Goal: Use online tool/utility: Use online tool/utility

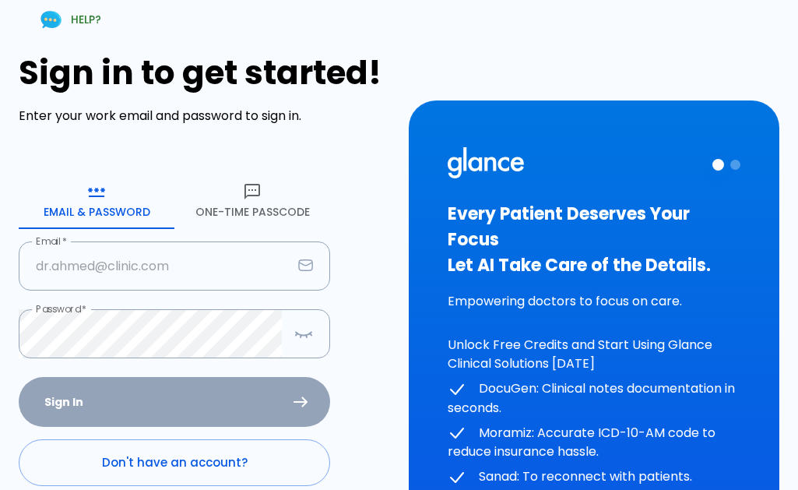
type input "[EMAIL_ADDRESS][DOMAIN_NAME]"
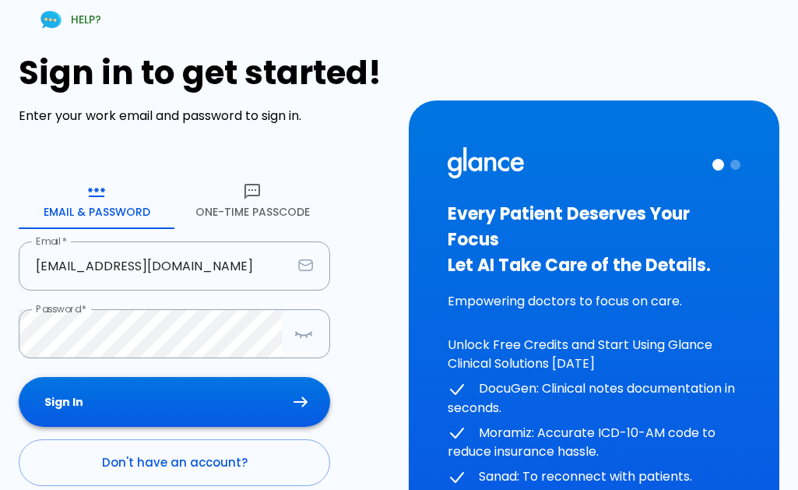
click at [136, 389] on div "Sign In Don't have an account? Forgot Password ?" at bounding box center [175, 467] width 312 height 180
click at [305, 336] on icon "button" at bounding box center [303, 333] width 19 height 19
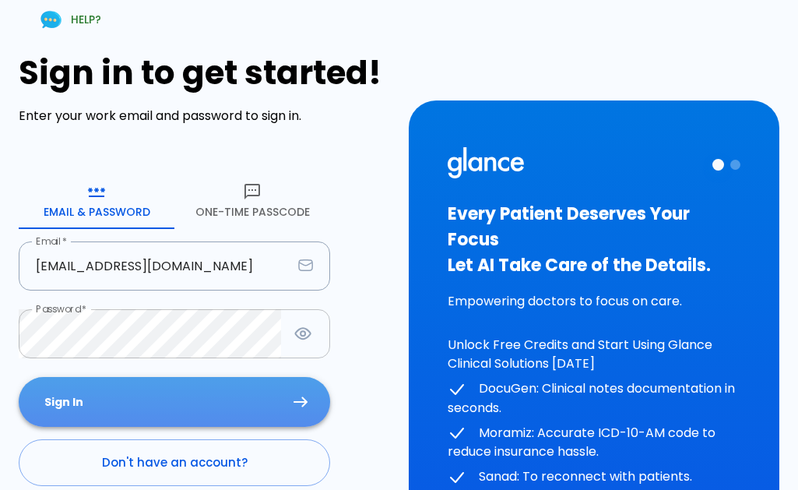
click at [147, 395] on button "Sign In" at bounding box center [175, 402] width 312 height 51
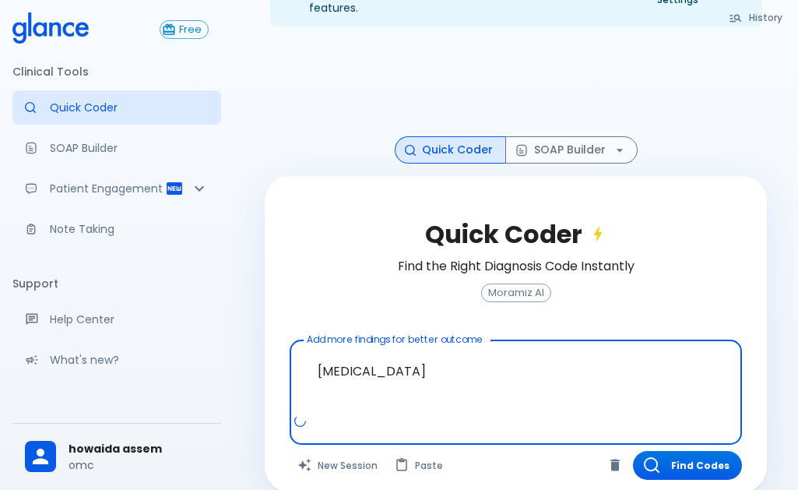
scroll to position [70, 0]
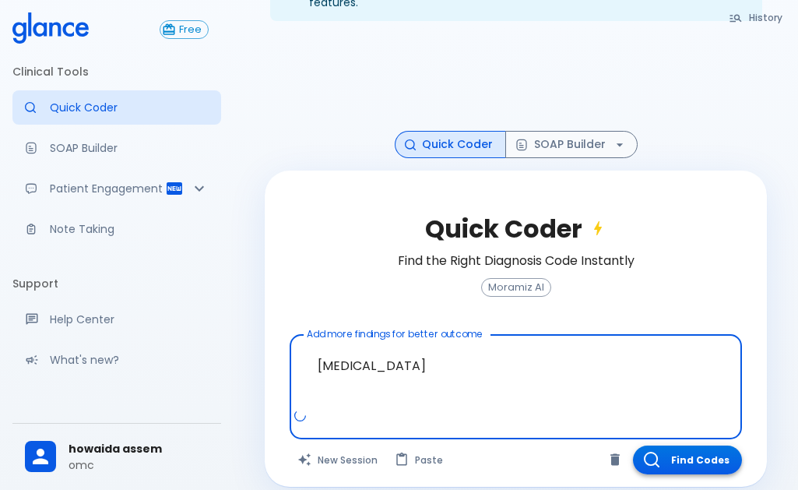
type textarea "[MEDICAL_DATA]"
click at [705, 445] on button "Find Codes" at bounding box center [687, 459] width 109 height 29
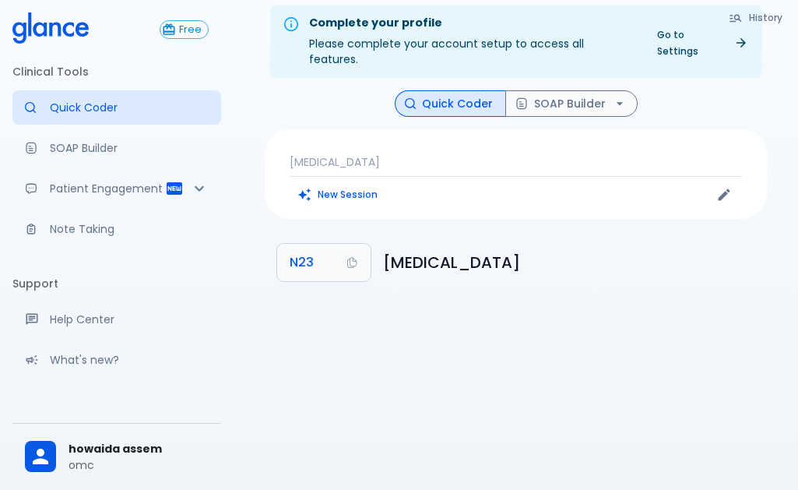
scroll to position [0, 0]
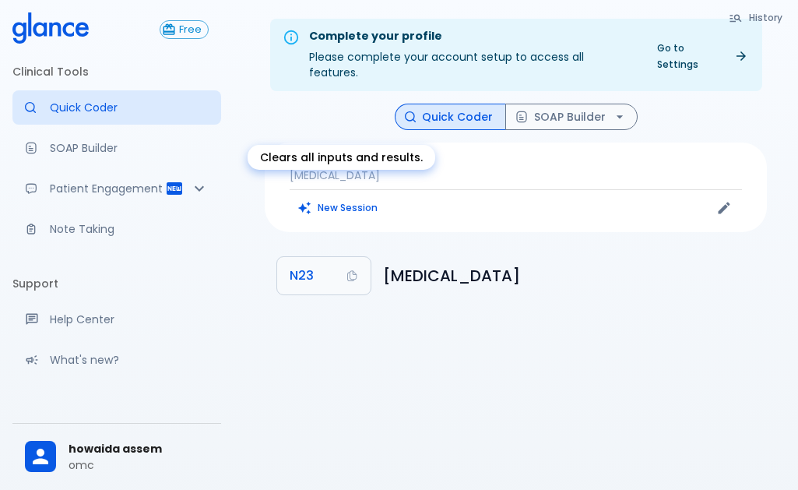
click at [377, 196] on button "New Session" at bounding box center [338, 207] width 97 height 23
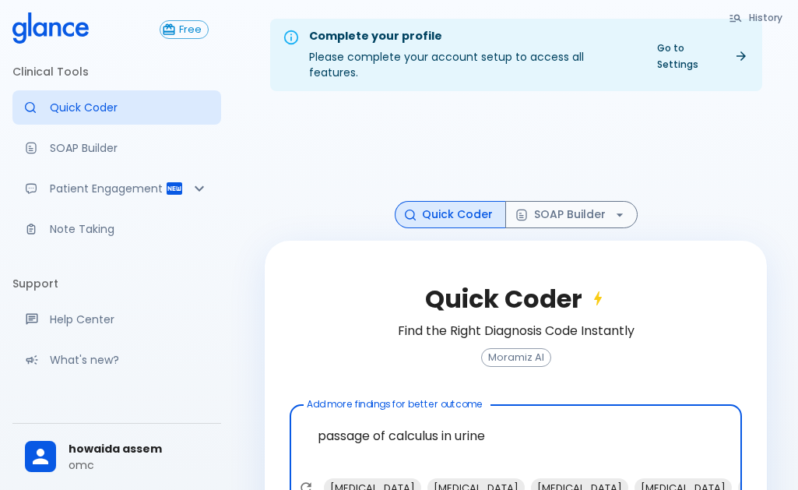
scroll to position [70, 0]
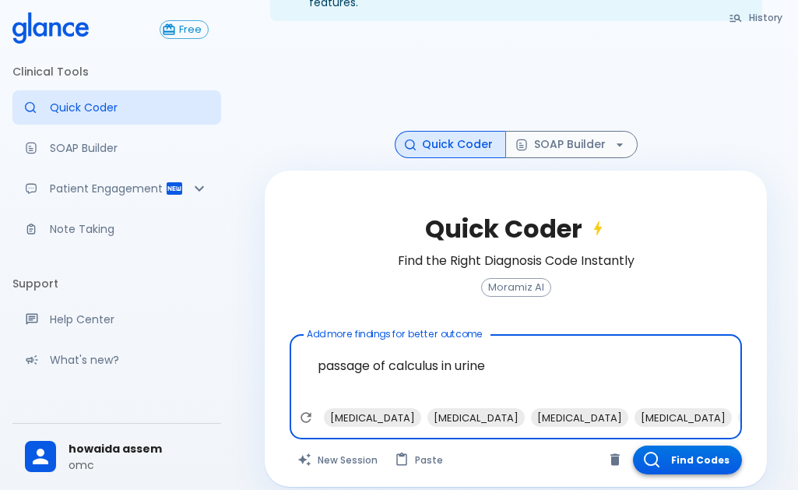
type textarea "passage of calculus in urine"
click at [718, 445] on button "Find Codes" at bounding box center [687, 459] width 109 height 29
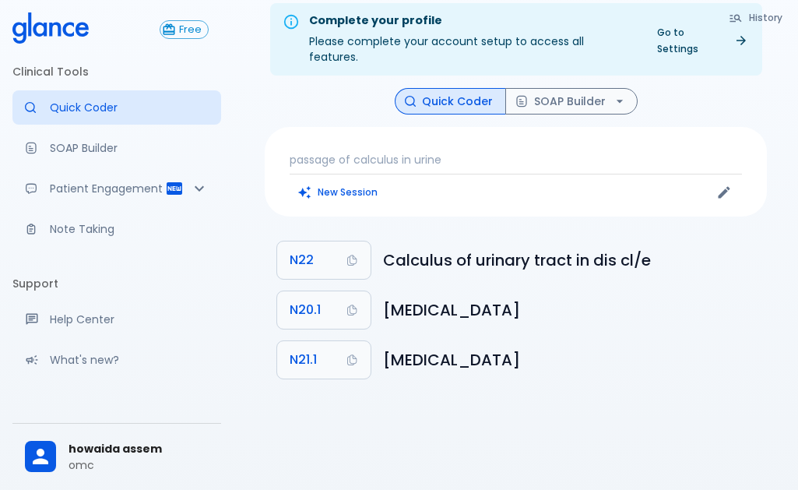
scroll to position [0, 0]
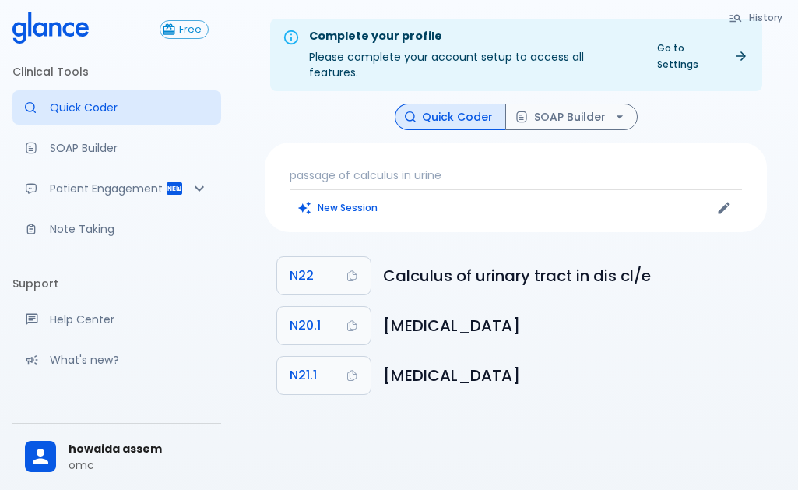
click at [386, 196] on div "New Session" at bounding box center [403, 207] width 227 height 23
click at [413, 196] on div "New Session" at bounding box center [403, 207] width 227 height 23
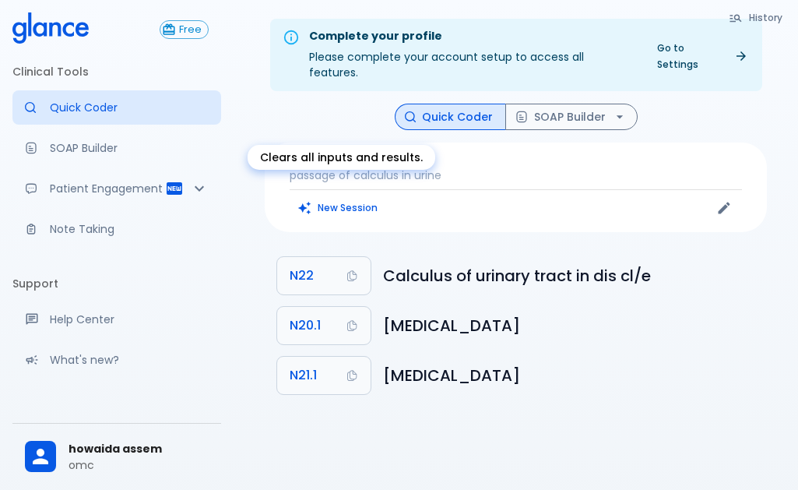
click at [308, 159] on div "Clears all inputs and results." at bounding box center [342, 157] width 188 height 25
click at [357, 196] on button "New Session" at bounding box center [338, 207] width 97 height 23
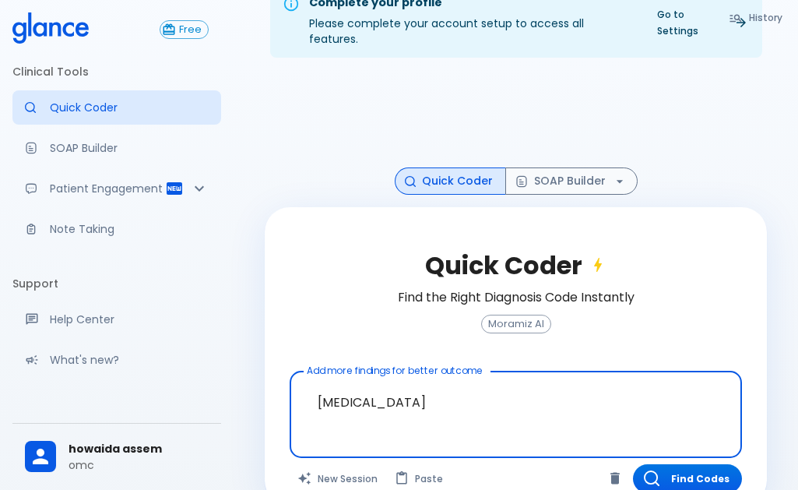
scroll to position [52, 0]
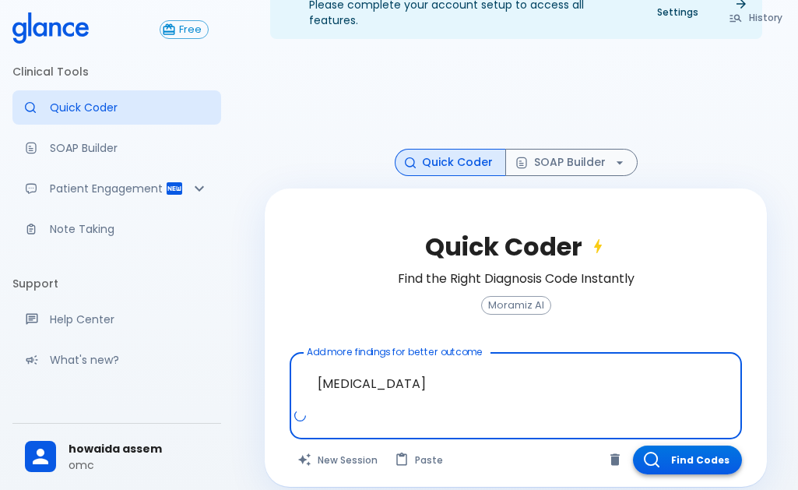
type textarea "[MEDICAL_DATA]"
click at [696, 445] on button "Find Codes" at bounding box center [687, 459] width 109 height 29
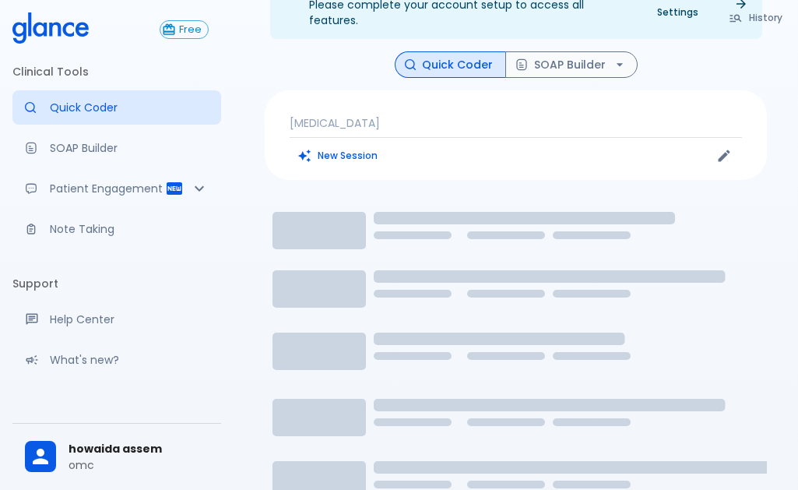
scroll to position [37, 0]
